Goal: Check status

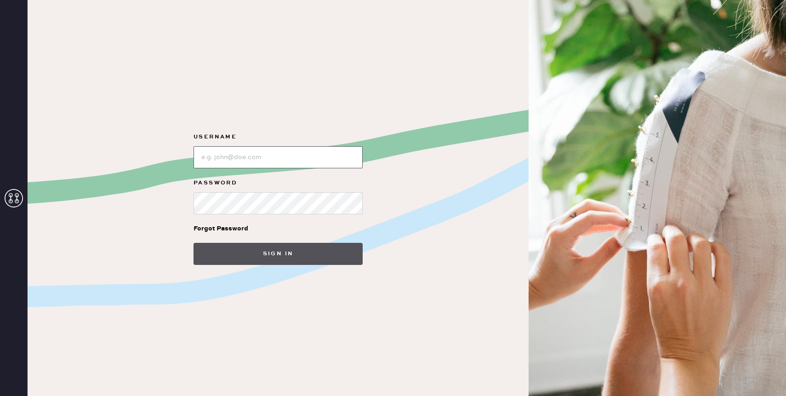
type input "reformationhenderson"
click at [280, 260] on button "Sign in" at bounding box center [278, 254] width 169 height 22
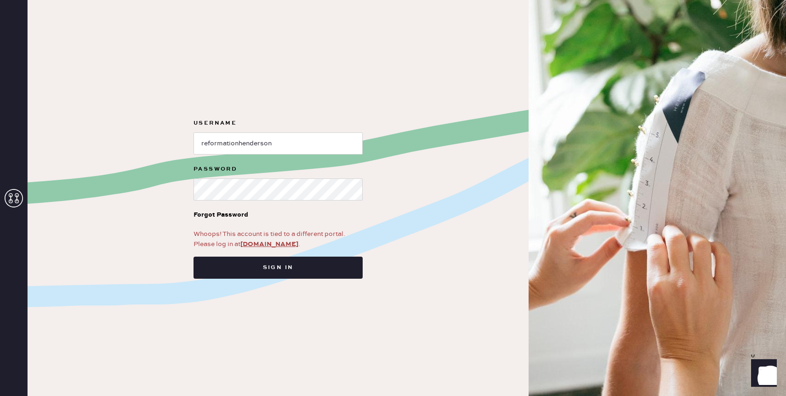
click at [266, 250] on form "Username Password Forgot Password Whoops! This account is tied to a different p…" at bounding box center [278, 198] width 184 height 161
click at [264, 248] on div "Whoops! This account is tied to a different portal. Please log in at app.hemste…" at bounding box center [278, 239] width 169 height 20
click at [258, 242] on link "app.hemster.co" at bounding box center [269, 244] width 58 height 8
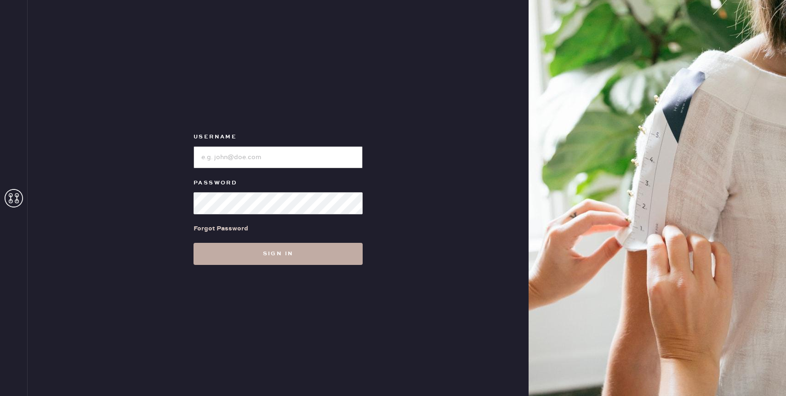
type input "reformationhenderson"
click at [269, 256] on button "Sign in" at bounding box center [278, 254] width 169 height 22
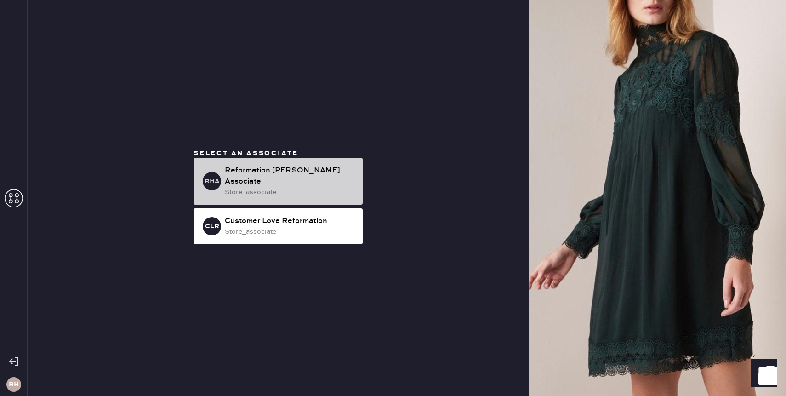
click at [262, 187] on div "store_associate" at bounding box center [290, 192] width 131 height 10
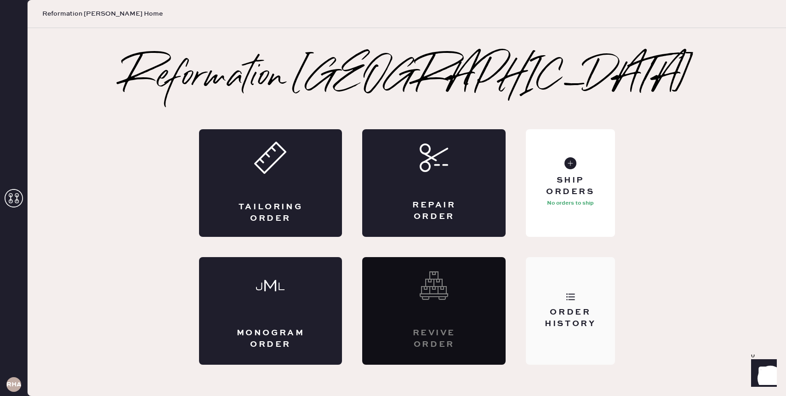
click at [532, 329] on div "Order History" at bounding box center [570, 311] width 89 height 108
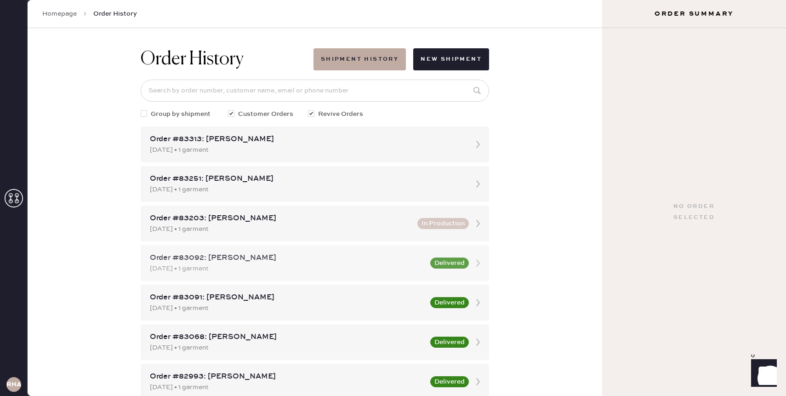
click at [450, 258] on button "Delivered" at bounding box center [449, 262] width 39 height 11
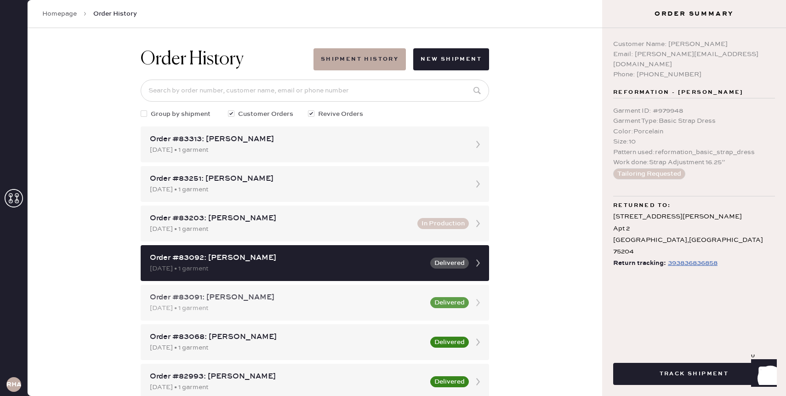
click at [433, 302] on button "Delivered" at bounding box center [449, 302] width 39 height 11
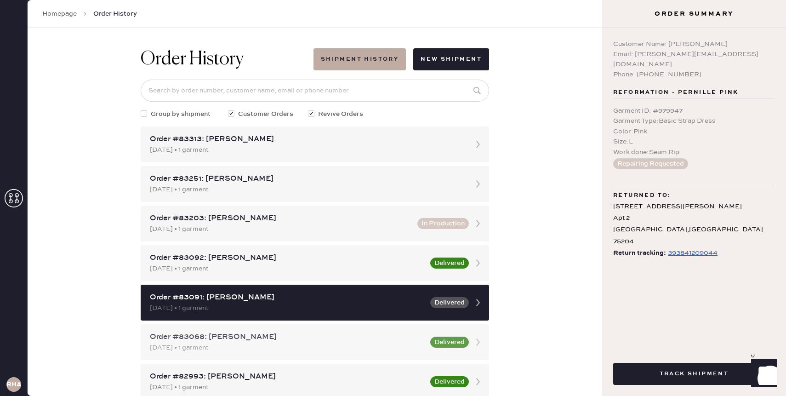
click at [354, 345] on div "[DATE] • 1 garment" at bounding box center [287, 348] width 275 height 10
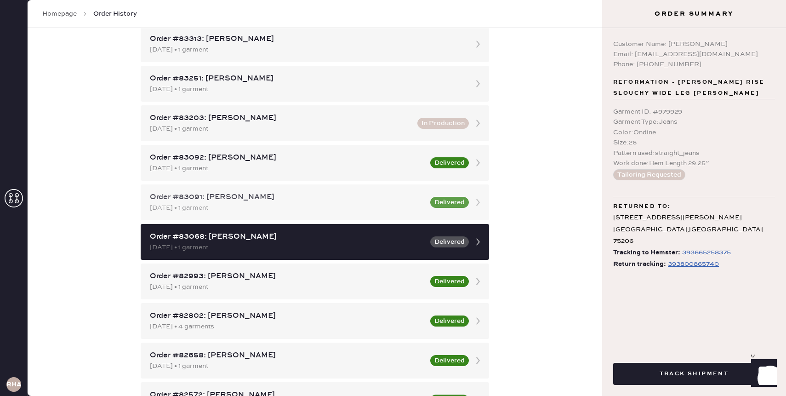
scroll to position [101, 0]
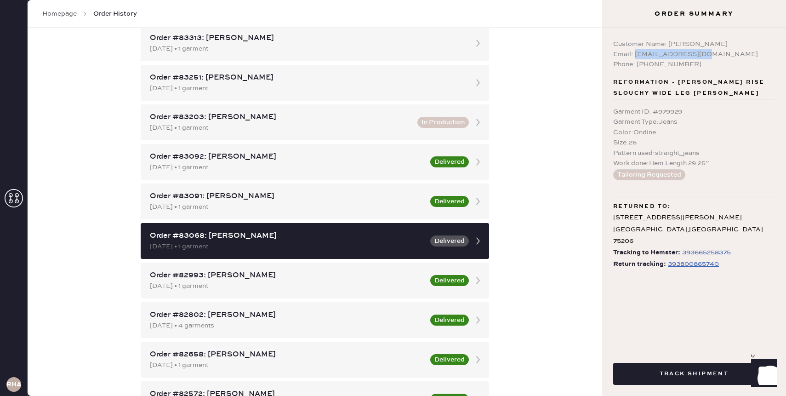
drag, startPoint x: 704, startPoint y: 58, endPoint x: 635, endPoint y: 55, distance: 69.5
click at [635, 55] on div "Email: [EMAIL_ADDRESS][DOMAIN_NAME]" at bounding box center [694, 54] width 162 height 10
copy div "[EMAIL_ADDRESS][DOMAIN_NAME]"
